Goal: Information Seeking & Learning: Learn about a topic

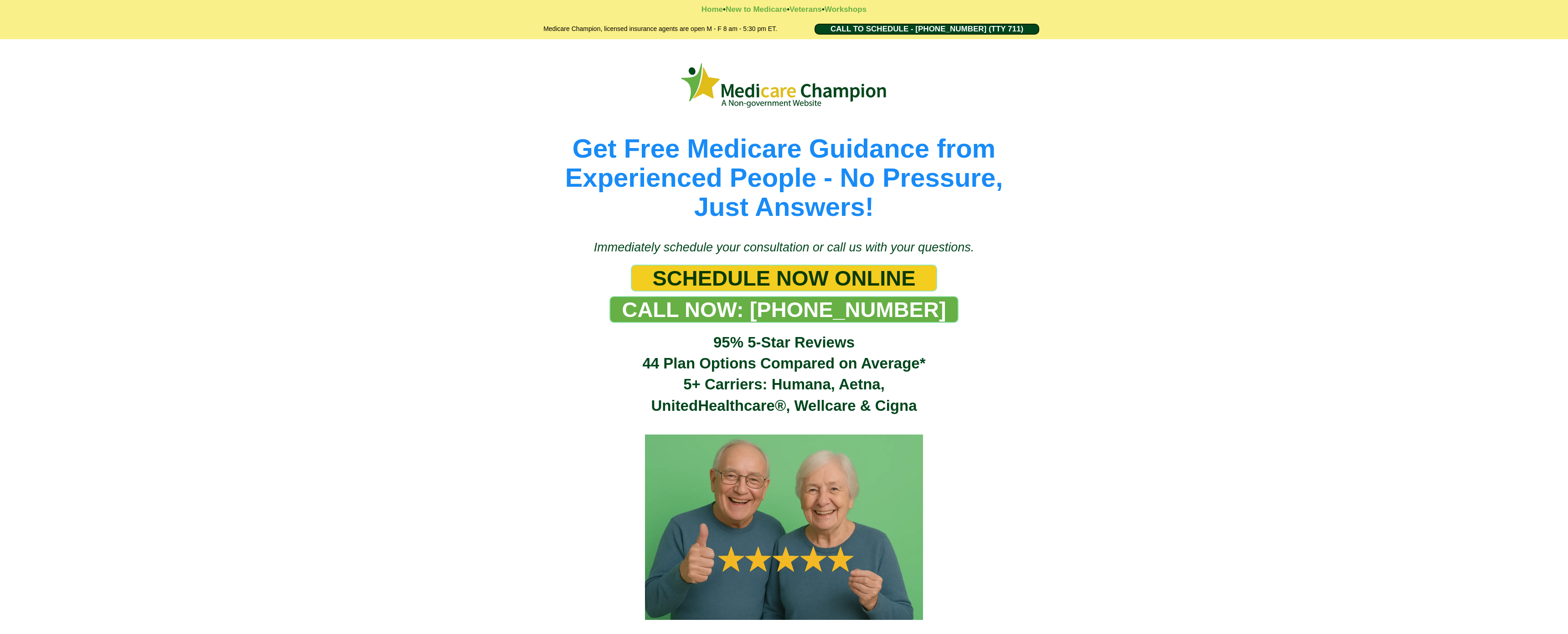
click at [54, 75] on div "Get Free Medicare Guidance from Experienced People - No Pressure, Just Answers!" at bounding box center [784, 134] width 1568 height 192
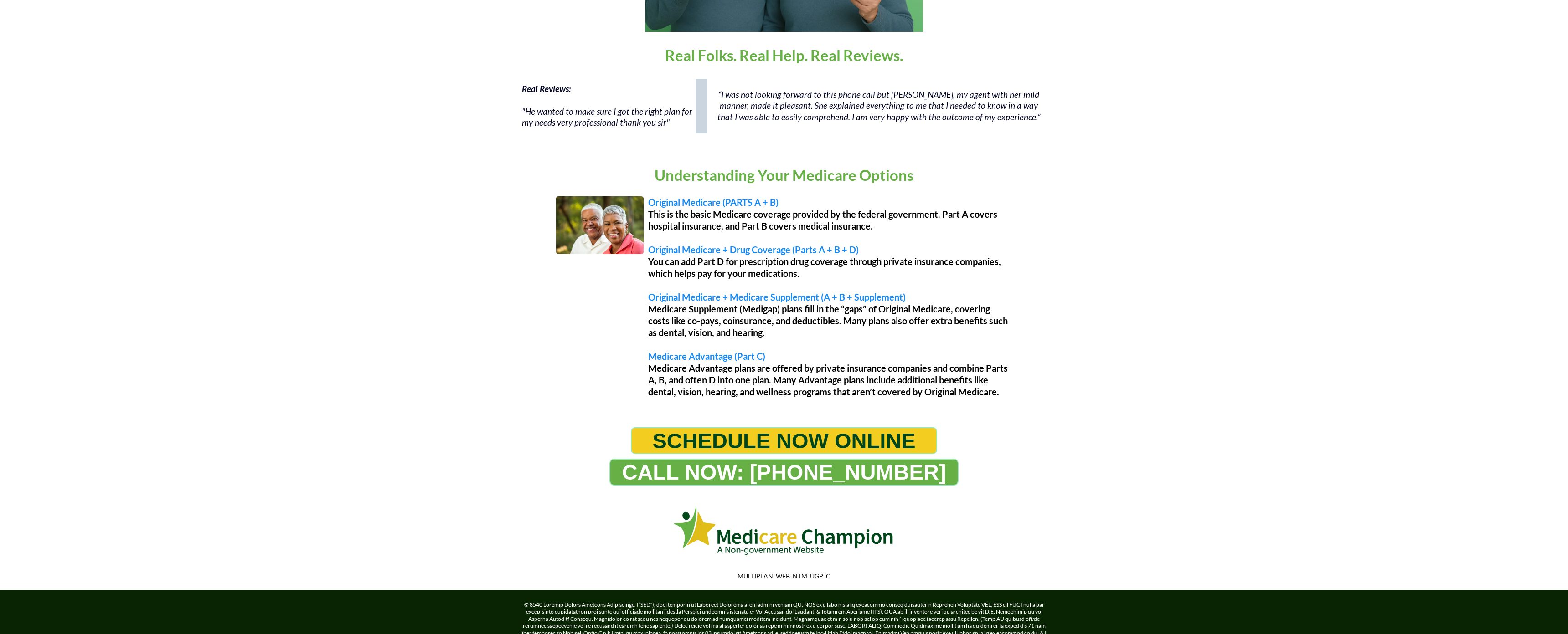
scroll to position [648, 0]
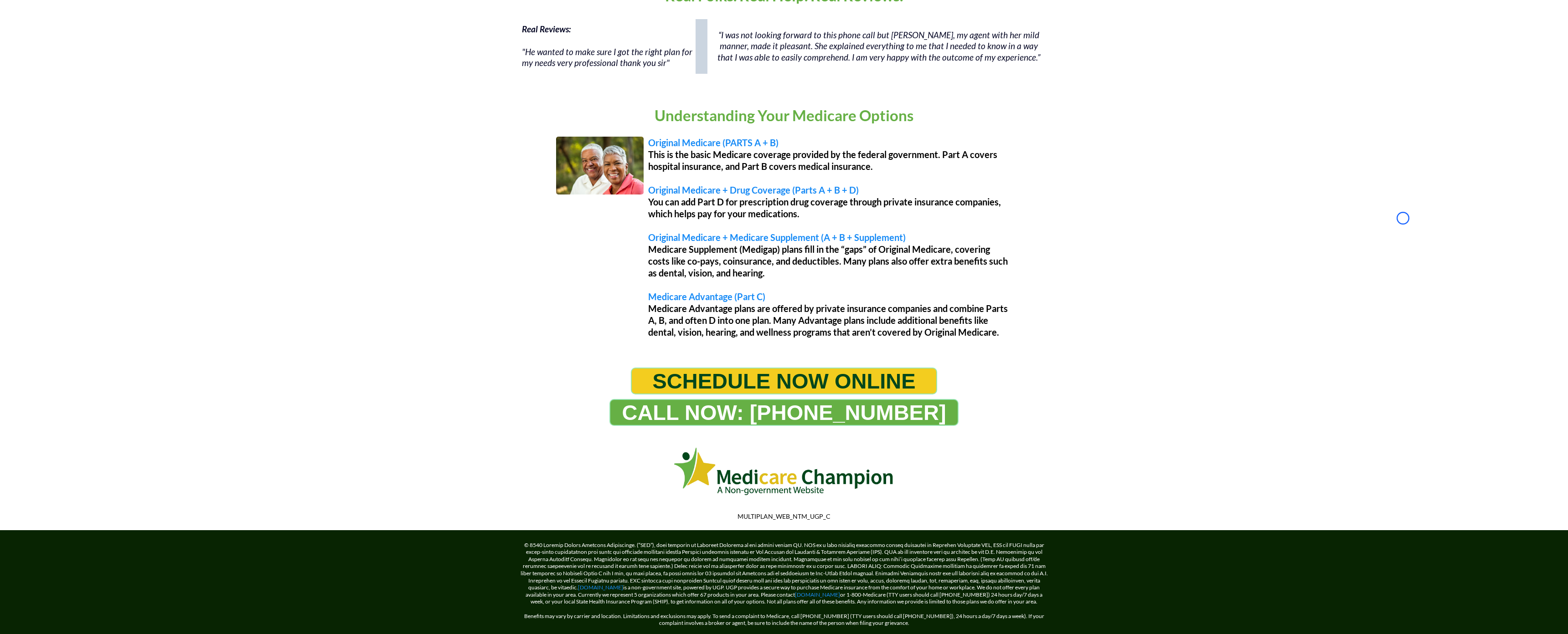
click at [54, 75] on div "Real Reviews: "He wanted to make sure I got the right plan for my needs very pr…" at bounding box center [784, 51] width 1568 height 73
click at [89, 60] on div "Real Reviews: "He wanted to make sure I got the right plan for my needs very pr…" at bounding box center [784, 51] width 1568 height 73
click at [75, 68] on div "Real Reviews: "He wanted to make sure I got the right plan for my needs very pr…" at bounding box center [784, 51] width 1568 height 73
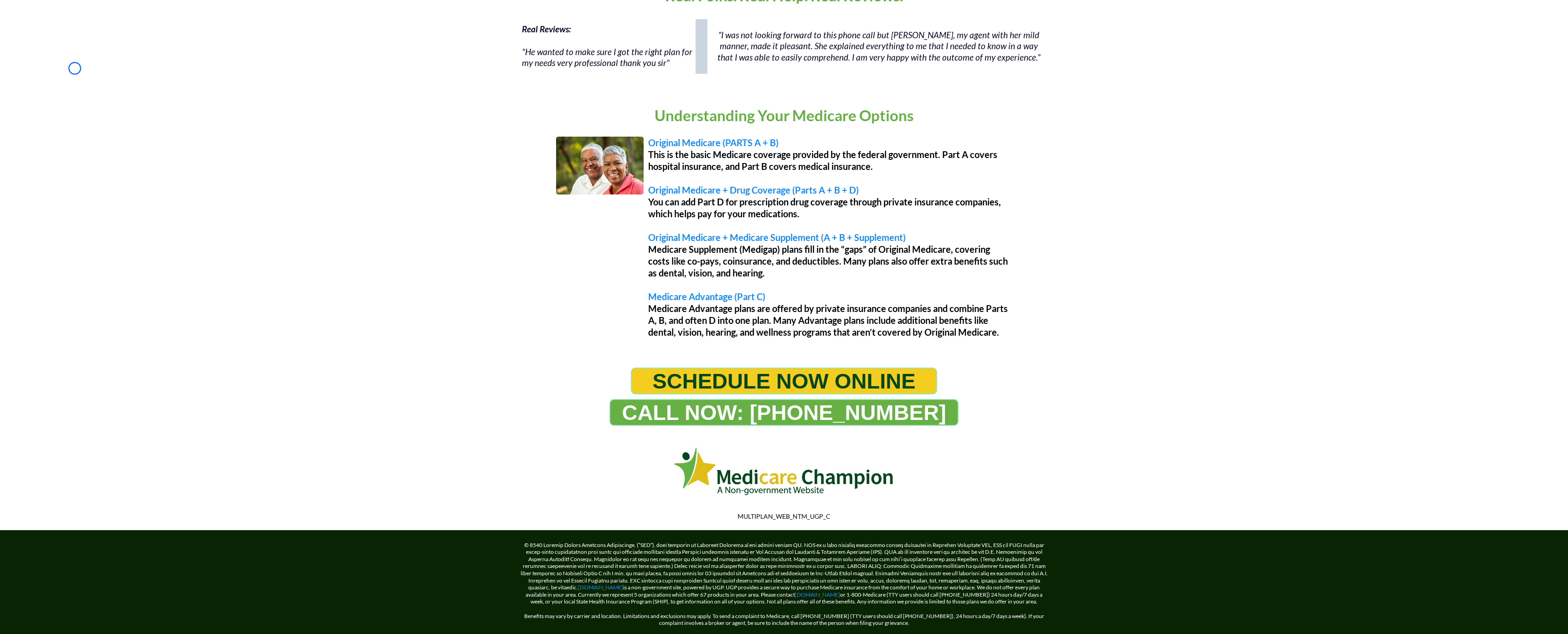
scroll to position [0, 0]
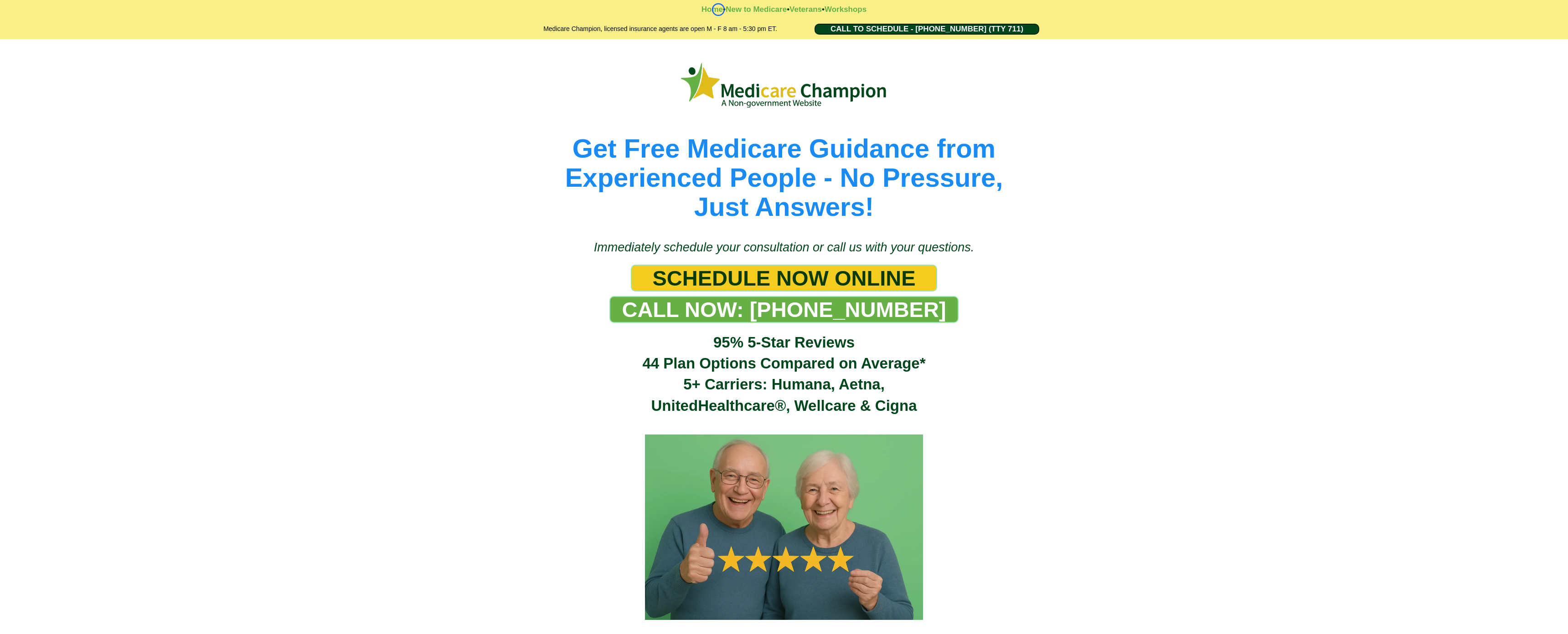
click at [723, 10] on strong "•" at bounding box center [724, 9] width 2 height 9
click at [91, 72] on div "Get Free Medicare Guidance from Experienced People - No Pressure, Just Answers!" at bounding box center [784, 134] width 1568 height 192
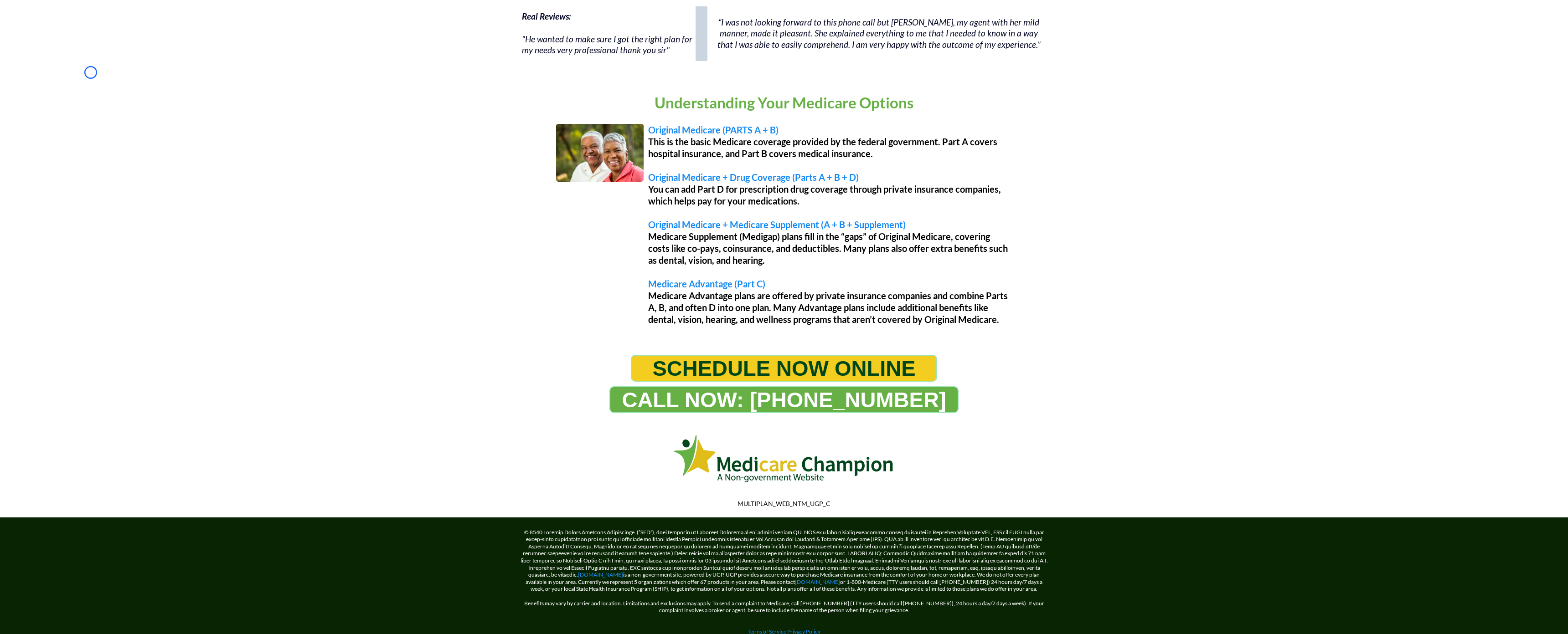
scroll to position [678, 0]
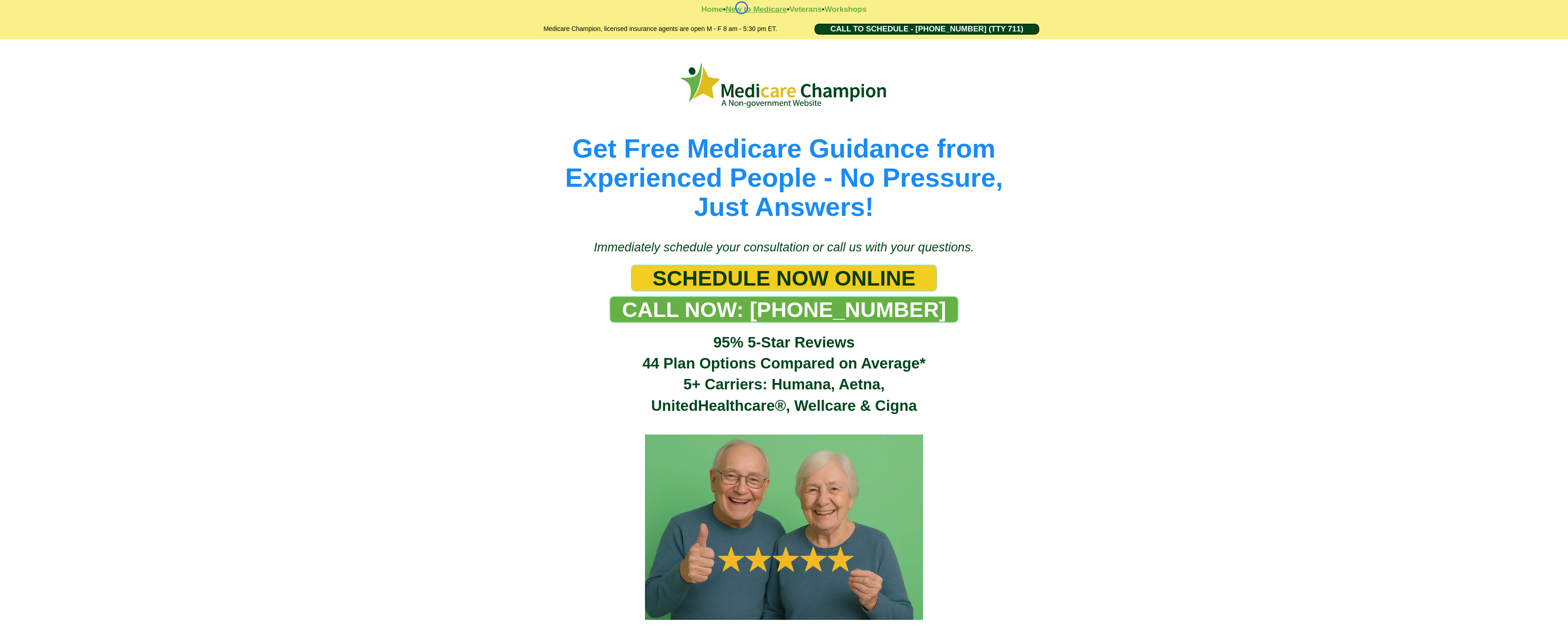
click at [741, 8] on strong "New to Medicare" at bounding box center [756, 9] width 61 height 9
click at [799, 11] on strong "Veterans" at bounding box center [805, 9] width 32 height 9
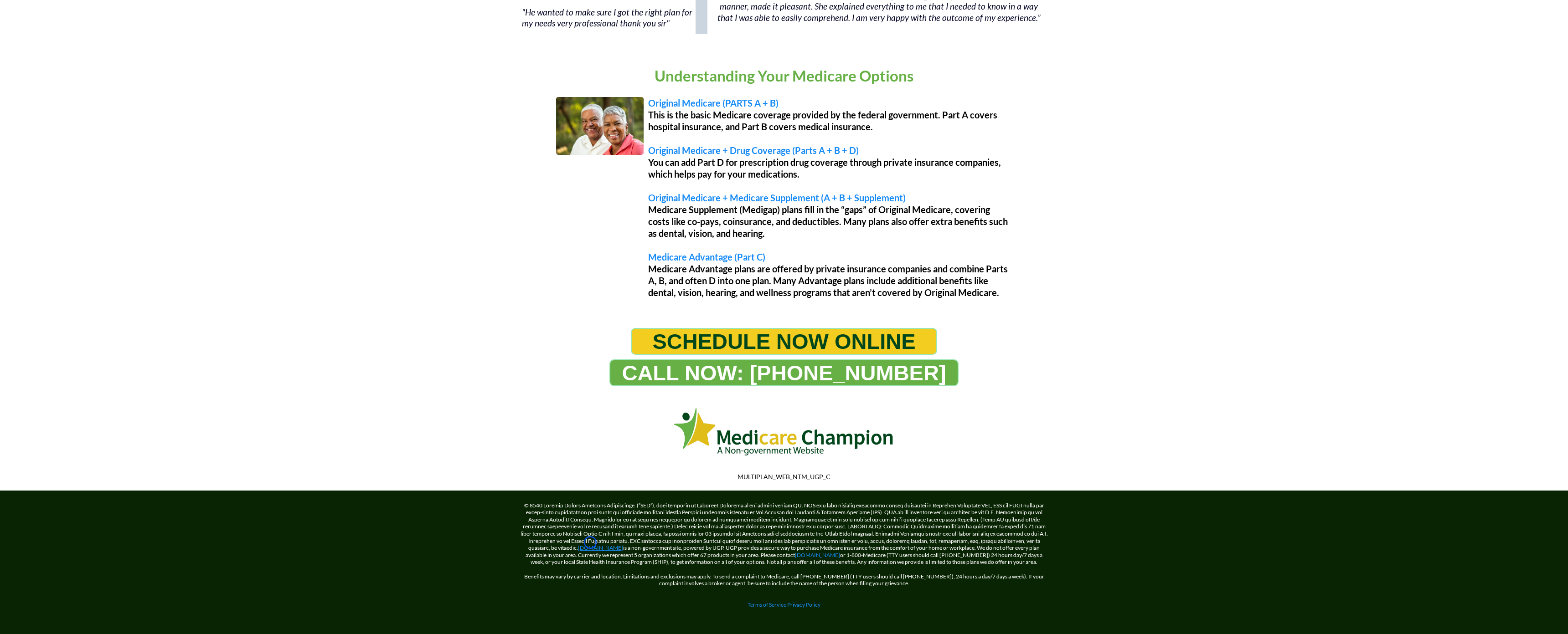
click at [590, 545] on link "[DOMAIN_NAME]" at bounding box center [601, 548] width 45 height 7
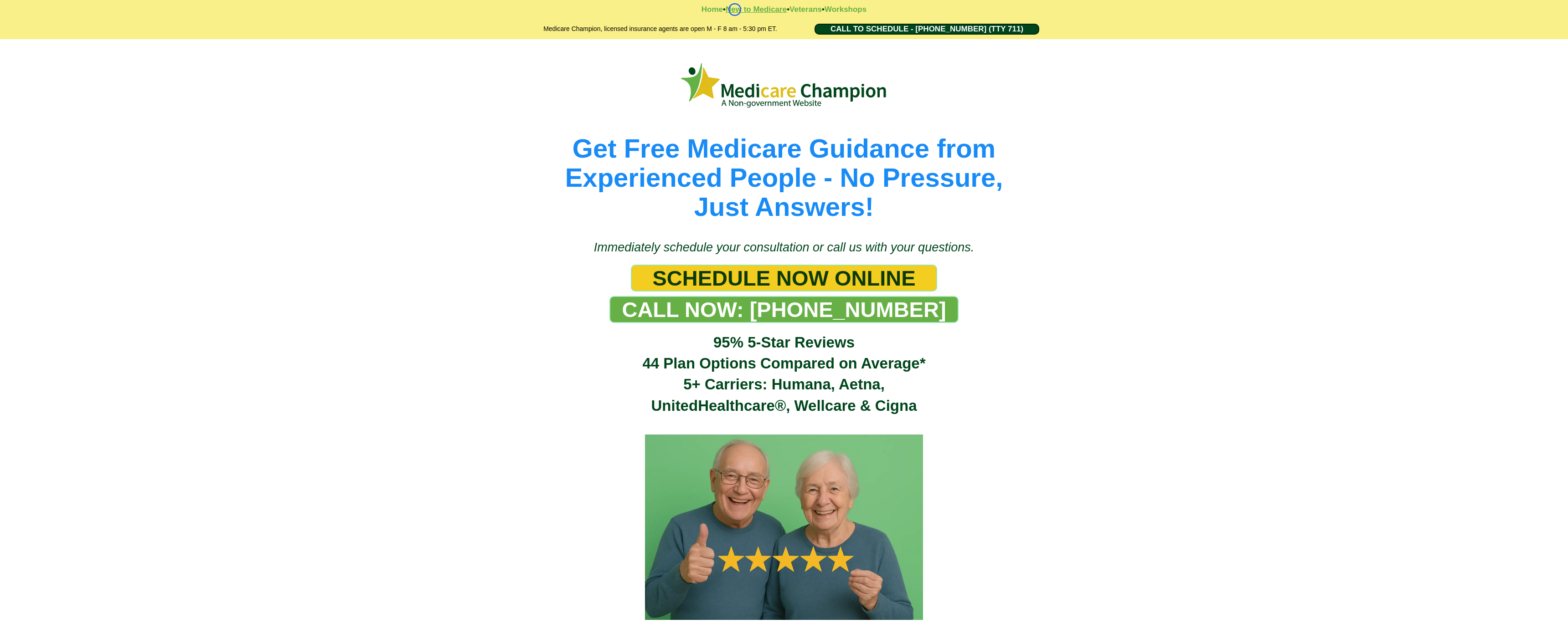
click at [735, 10] on strong "New to Medicare" at bounding box center [756, 9] width 61 height 9
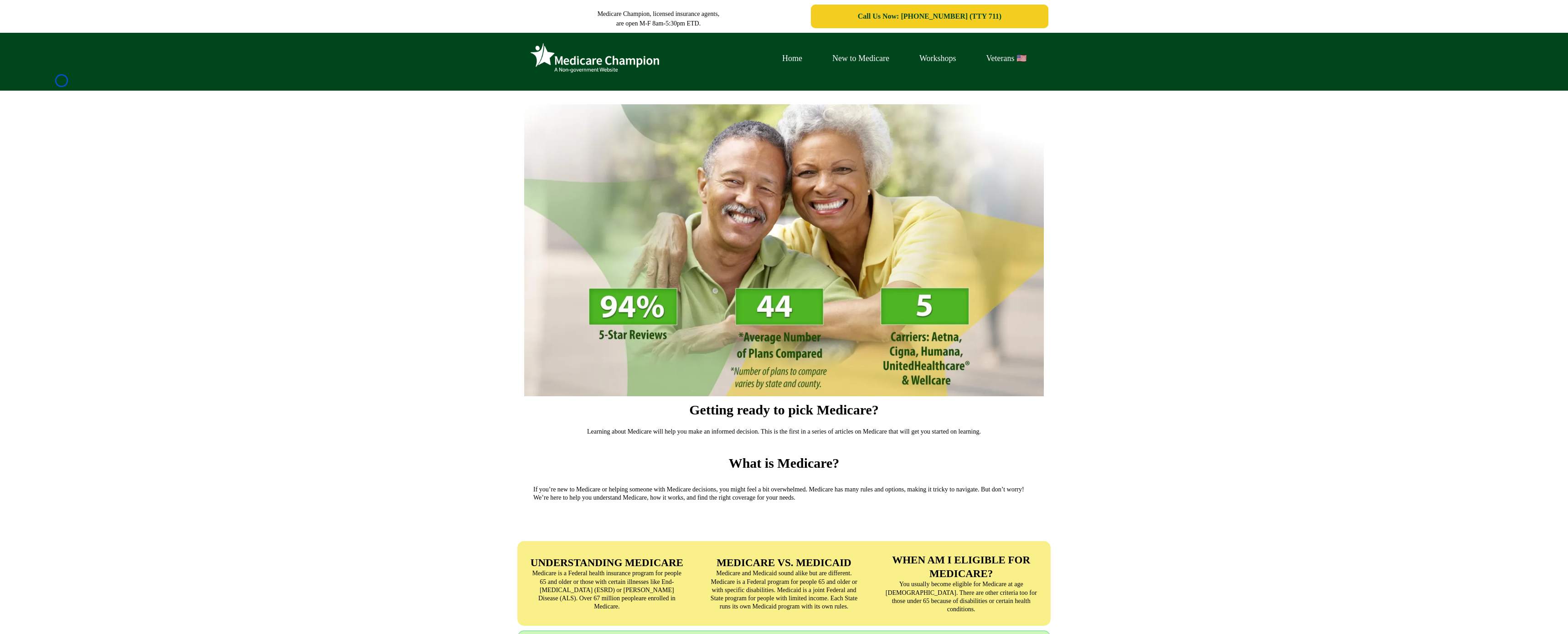
click at [61, 81] on div "Home New to Medicare Workshops Veterans 🇺🇸" at bounding box center [784, 61] width 1568 height 58
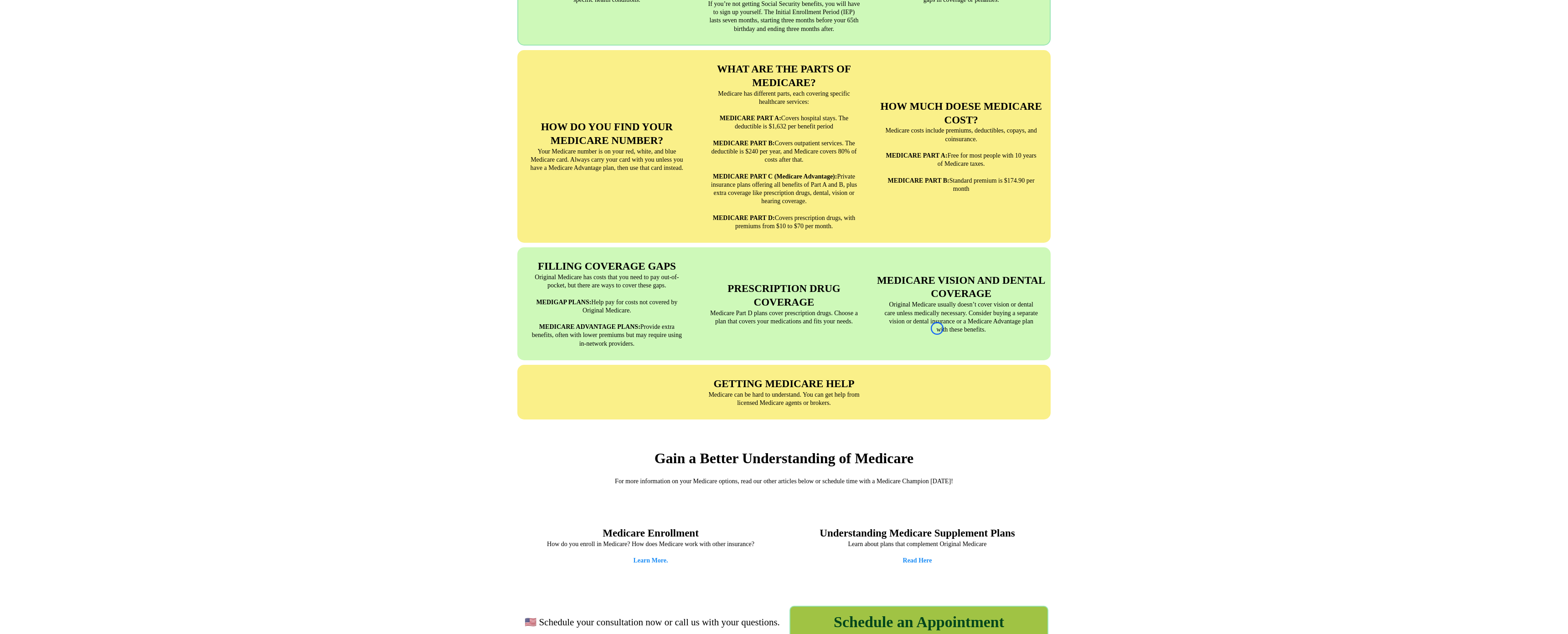
scroll to position [807, 0]
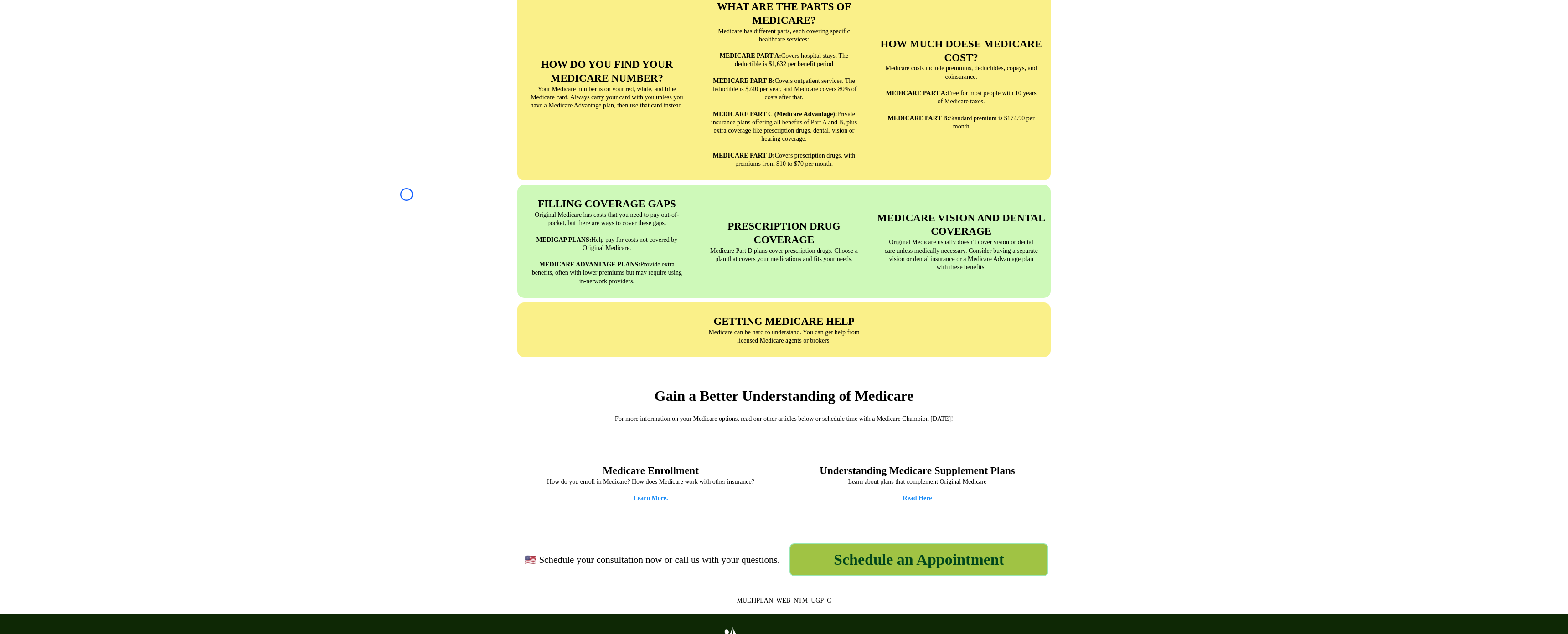
click at [61, 81] on div "UNDERSTANDING MEDICARE Medicare is a Federal health insurance program for peopl…" at bounding box center [784, 46] width 1568 height 641
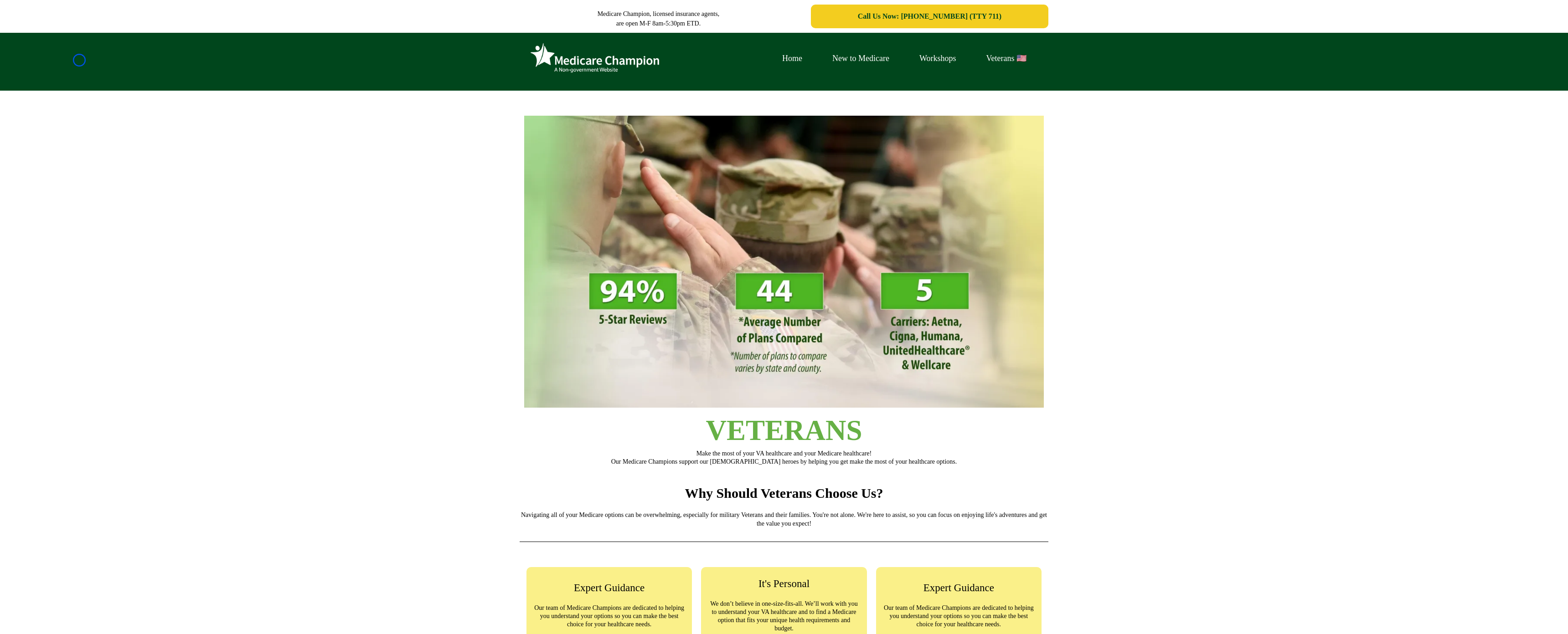
click at [79, 60] on div "Home New to Medicare Workshops Veterans 🇺🇸" at bounding box center [784, 61] width 1568 height 58
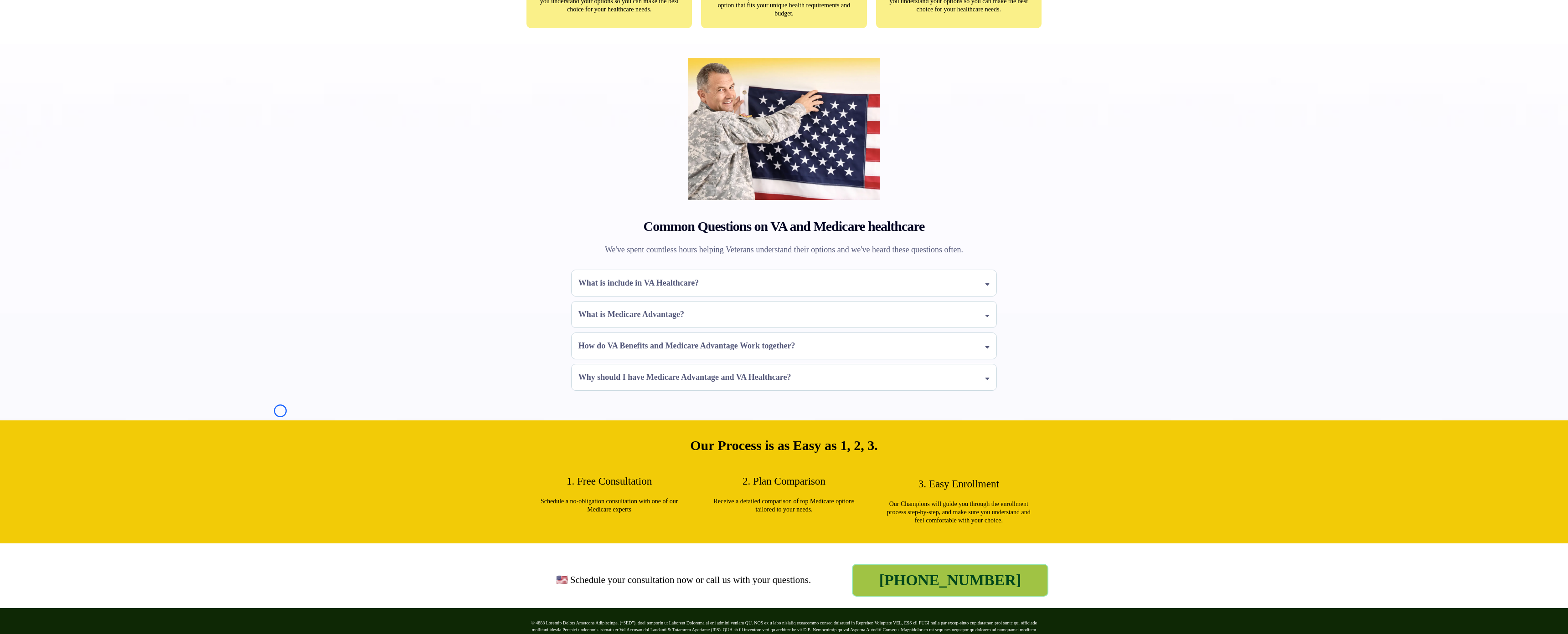
scroll to position [650, 0]
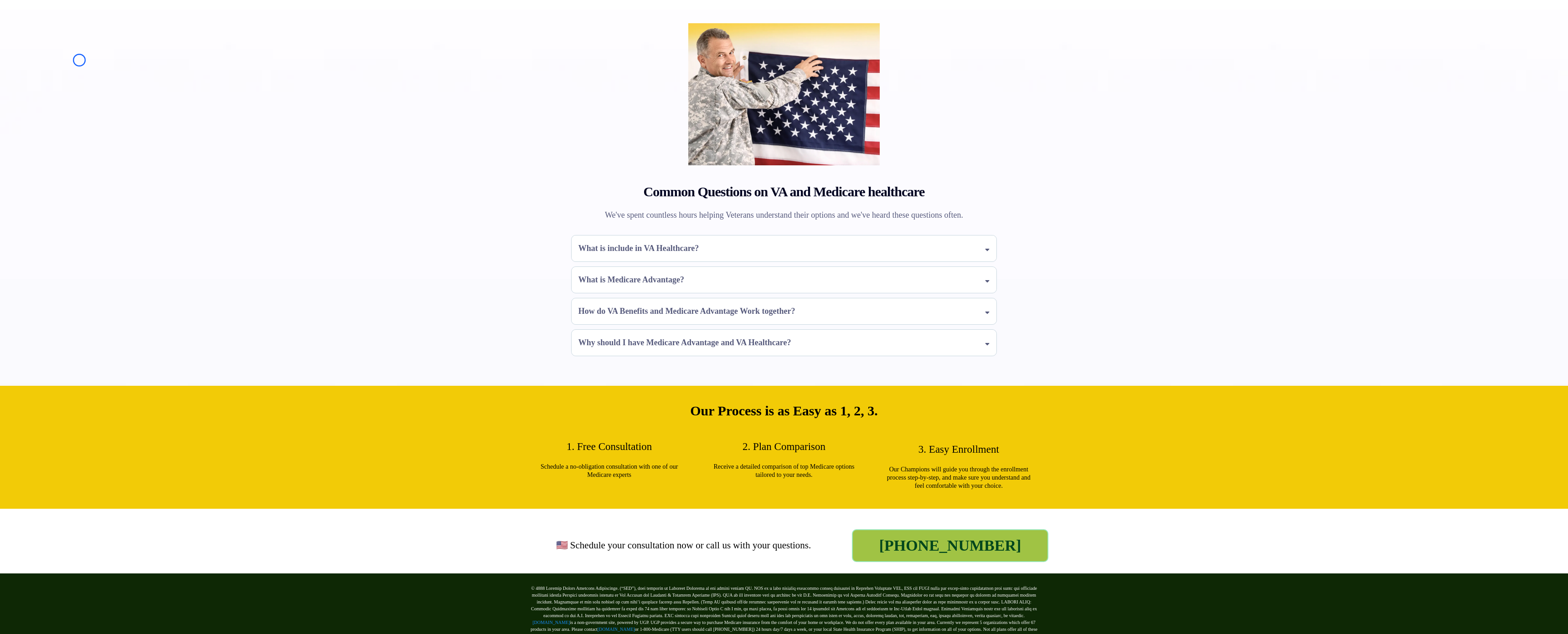
click at [79, 60] on div "Common Questions on VA and Medicare healthcare We've spent countless hours help…" at bounding box center [784, 198] width 1568 height 377
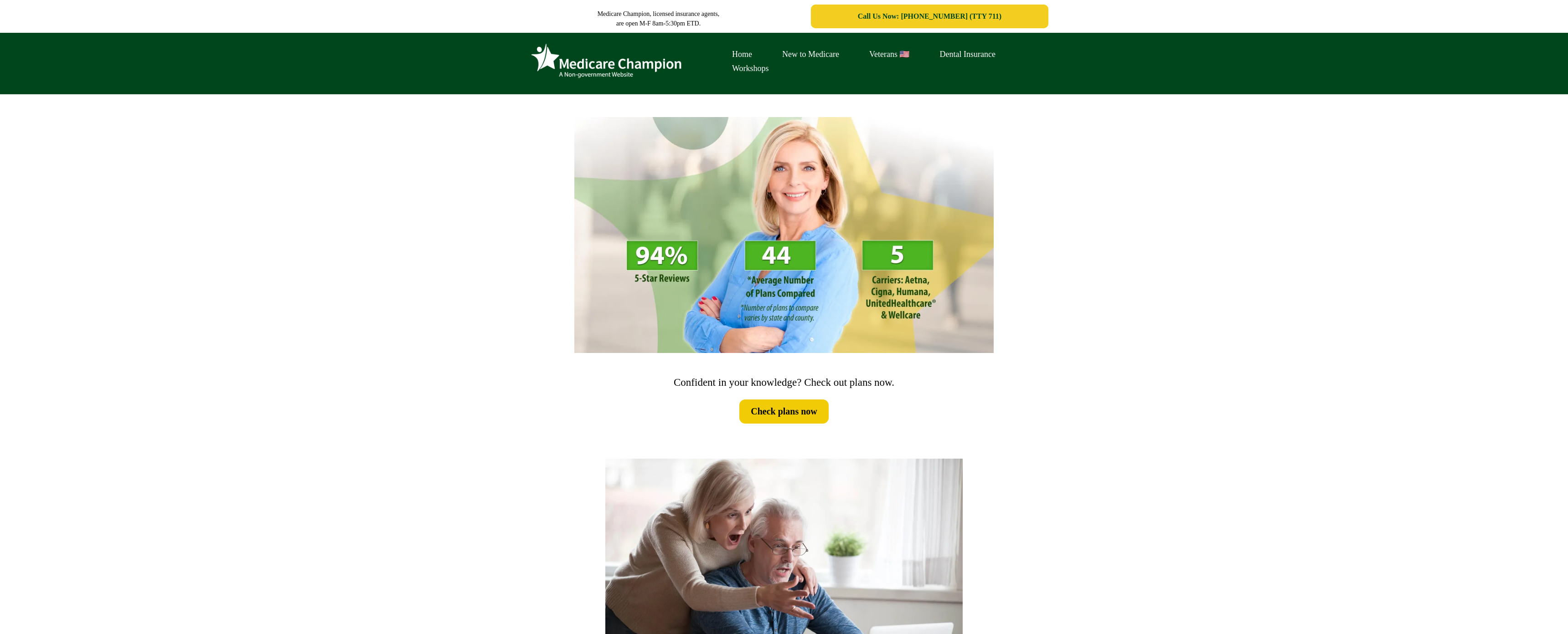
click at [72, 80] on div "Home New to Medicare Veterans 🇺🇸 Dental Insurance Workshops" at bounding box center [784, 63] width 1568 height 61
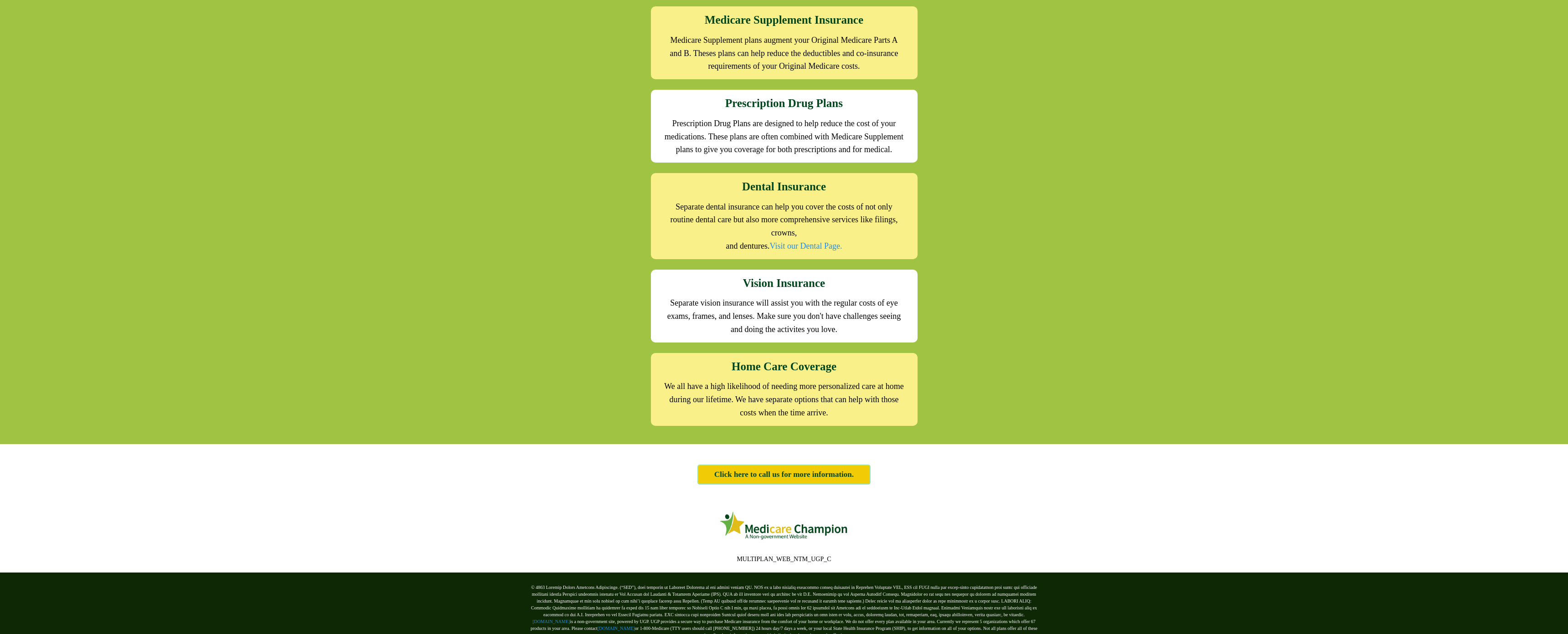
scroll to position [1071, 0]
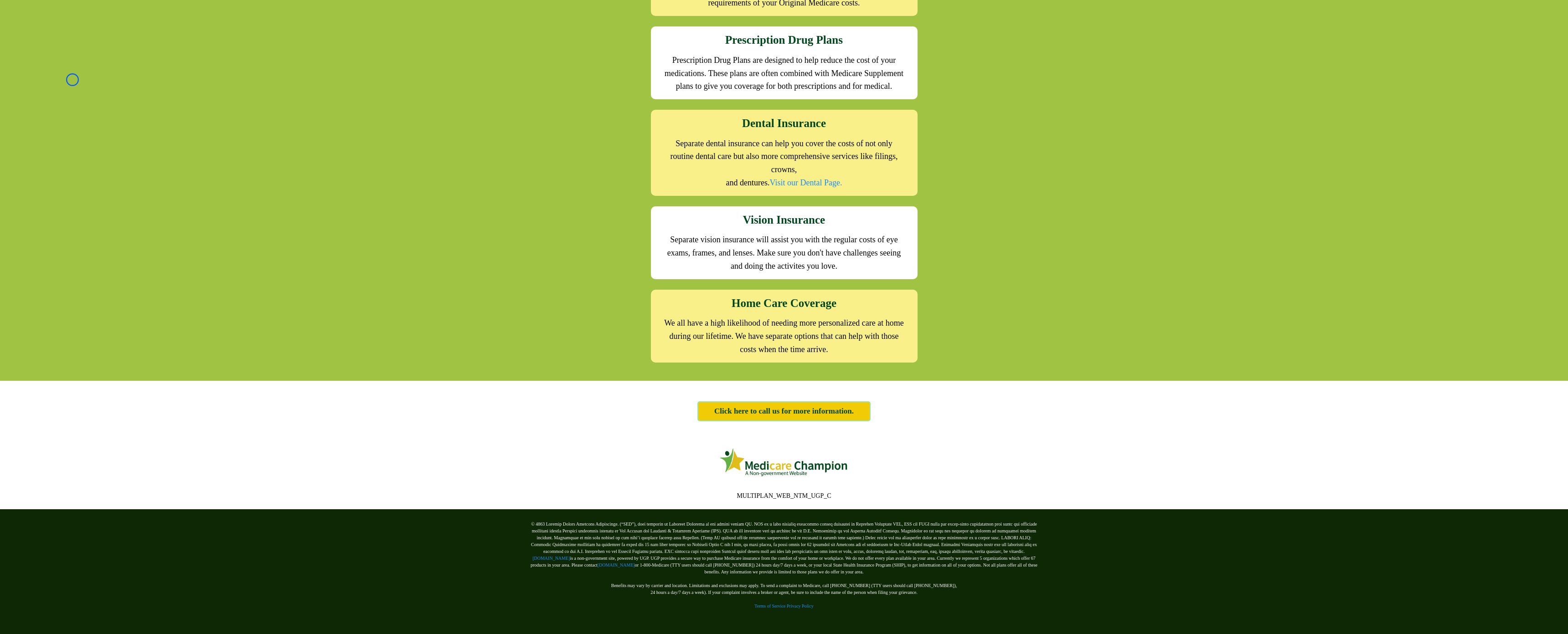
click at [72, 80] on div "We offer the full suite of options for Medicare recipients Every person has a u…" at bounding box center [784, 61] width 1568 height 638
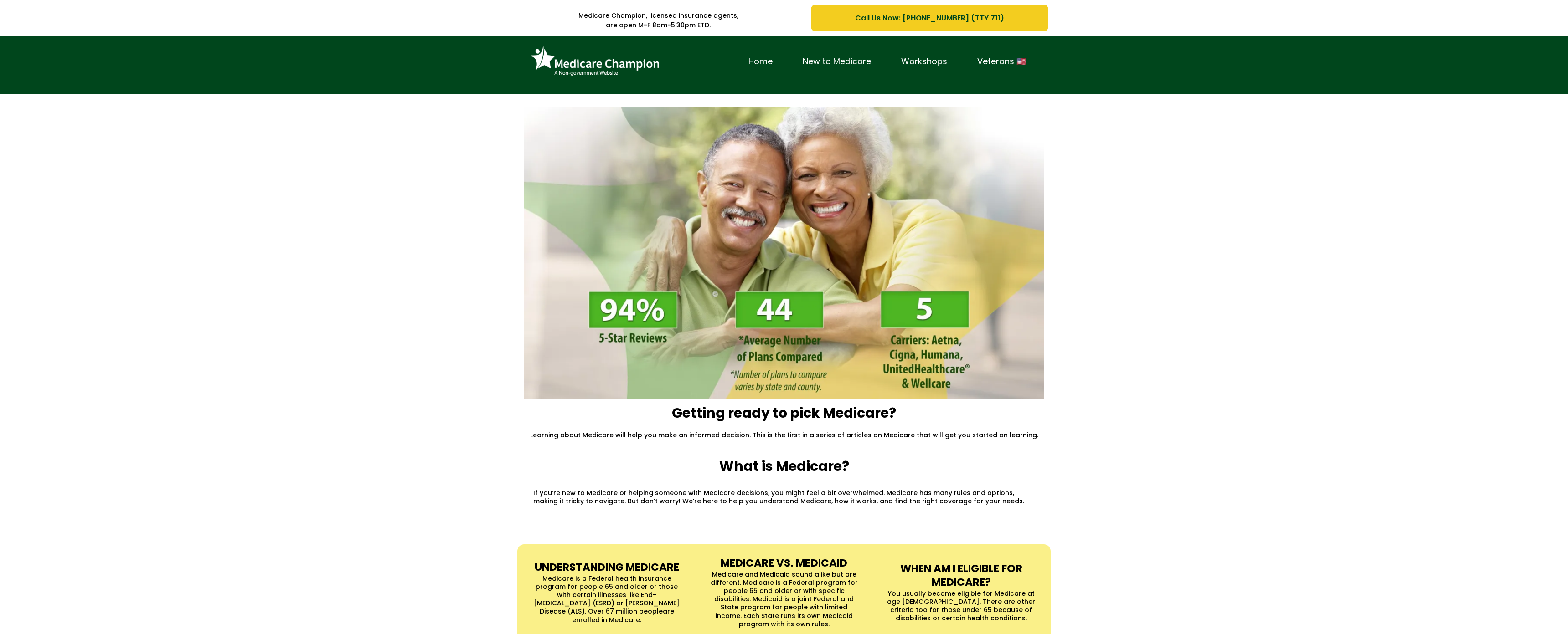
click at [72, 72] on div "Home New to Medicare Workshops Veterans 🇺🇸" at bounding box center [784, 64] width 1568 height 58
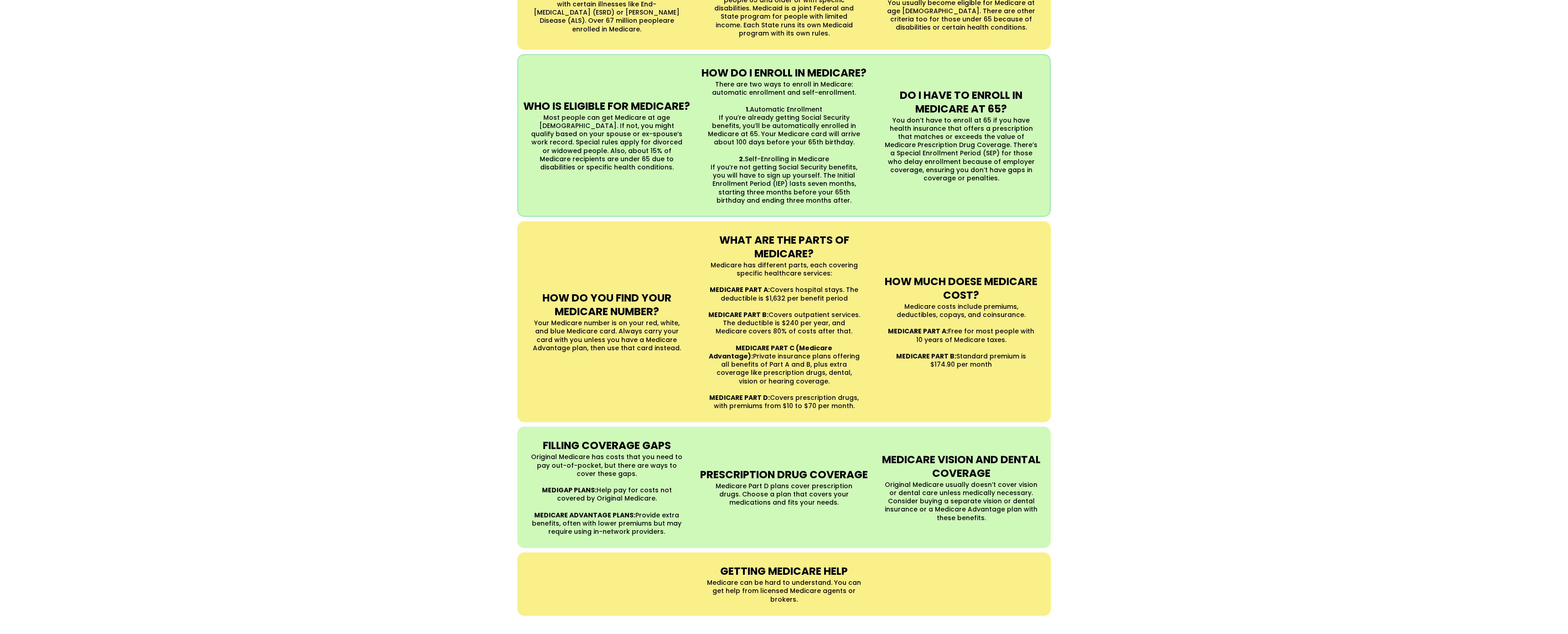
scroll to position [639, 0]
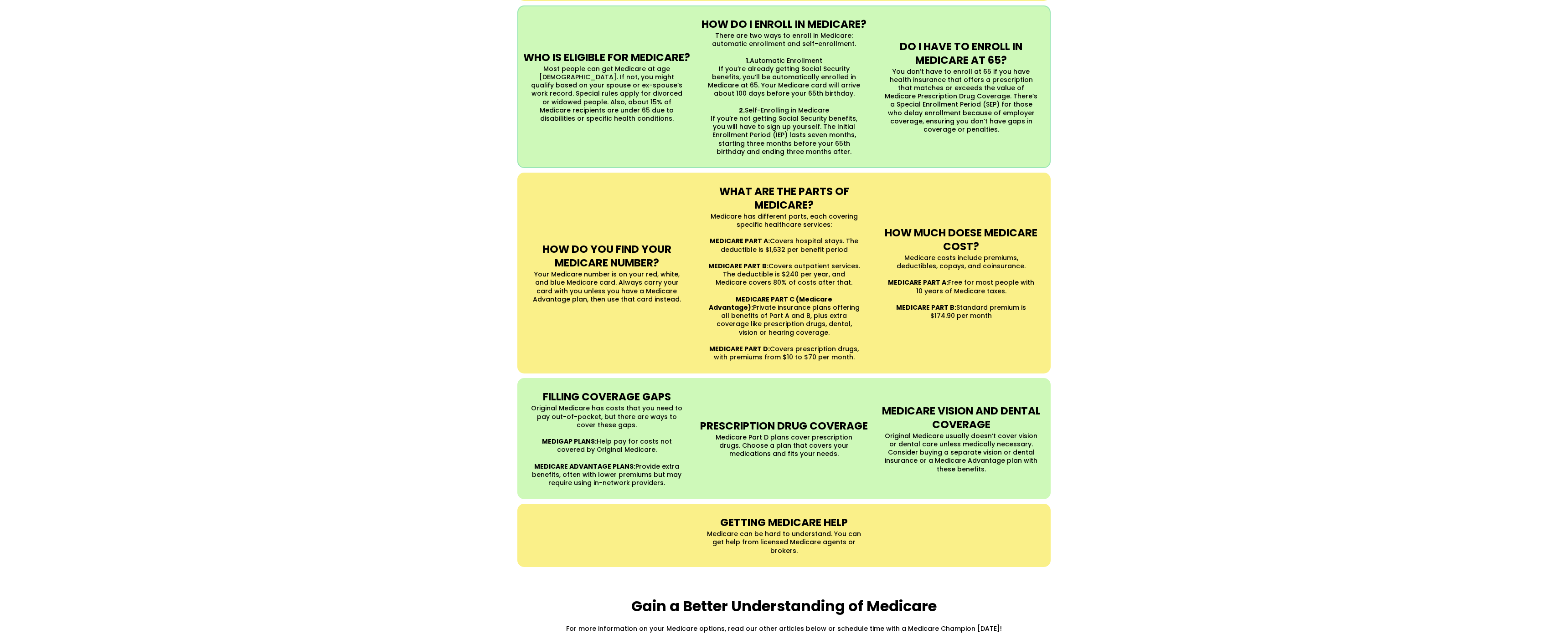
click at [72, 72] on div "UNDERSTANDING MEDICARE Medicare is a Federal health insurance program for peopl…" at bounding box center [784, 236] width 1568 height 681
